Goal: Task Accomplishment & Management: Manage account settings

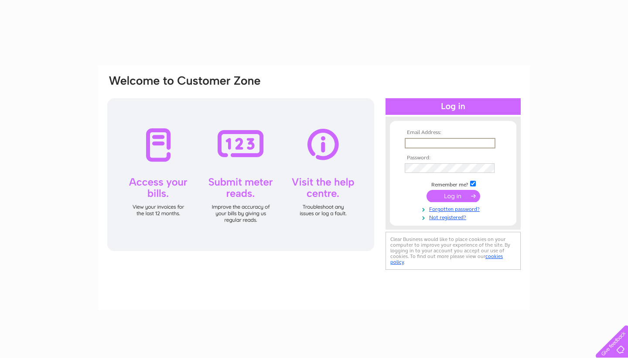
click at [326, 120] on div at bounding box center [240, 174] width 267 height 153
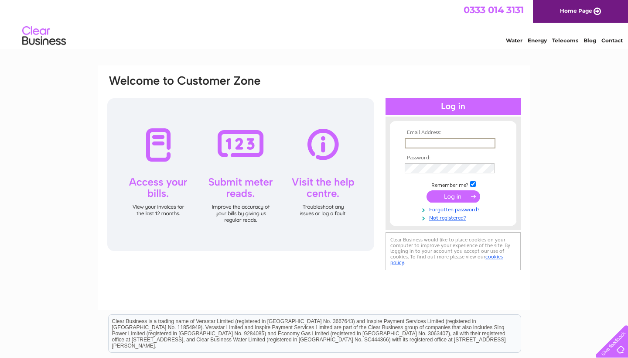
click at [427, 145] on input "text" at bounding box center [450, 143] width 91 height 10
type input "harinbassi@gmail.com"
click at [456, 198] on input "submit" at bounding box center [454, 195] width 54 height 12
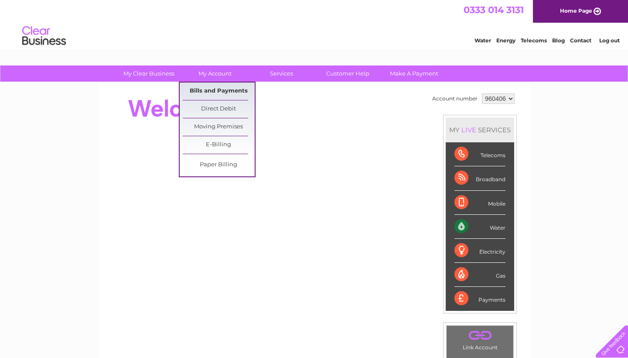
click at [216, 85] on link "Bills and Payments" at bounding box center [219, 90] width 72 height 17
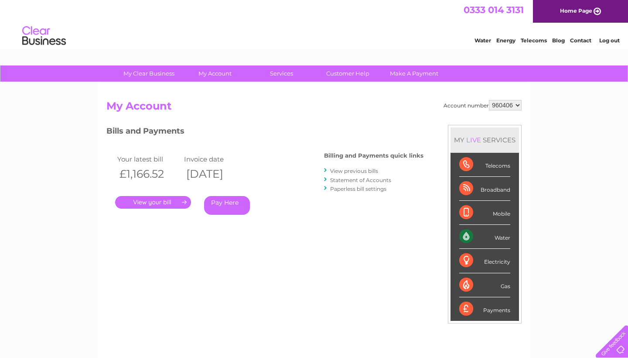
click at [165, 203] on link "." at bounding box center [153, 202] width 76 height 13
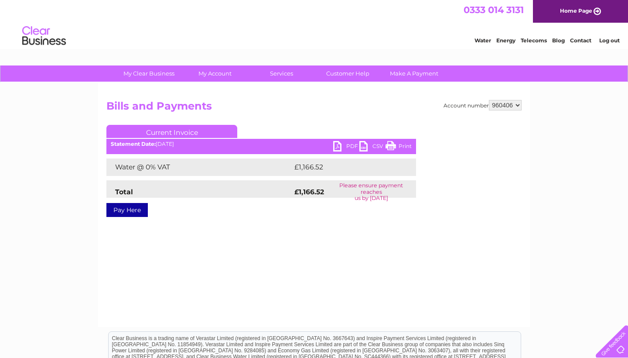
click at [338, 146] on link "PDF" at bounding box center [346, 147] width 26 height 13
